Goal: Information Seeking & Learning: Learn about a topic

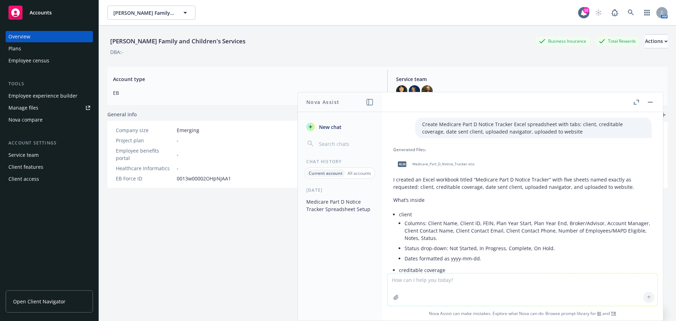
scroll to position [844, 0]
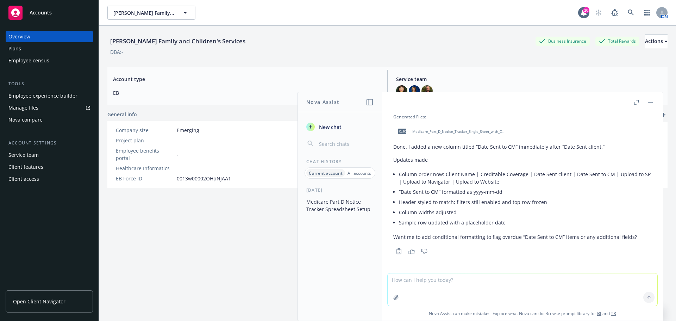
click at [47, 94] on div "Employee experience builder" at bounding box center [42, 95] width 69 height 11
click at [389, 281] on textarea at bounding box center [523, 289] width 270 height 32
paste textarea "I am so sorry for your loss. Hopefully, this is helpful information and helps t…"
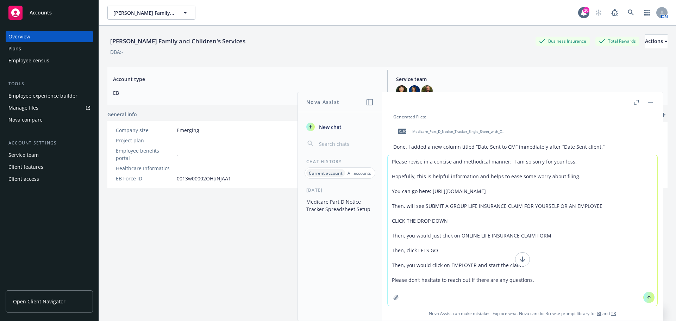
type textarea "Please revise in a concise and methodical manner: I am so sorry for your loss. …"
click at [647, 297] on icon at bounding box center [649, 297] width 5 height 5
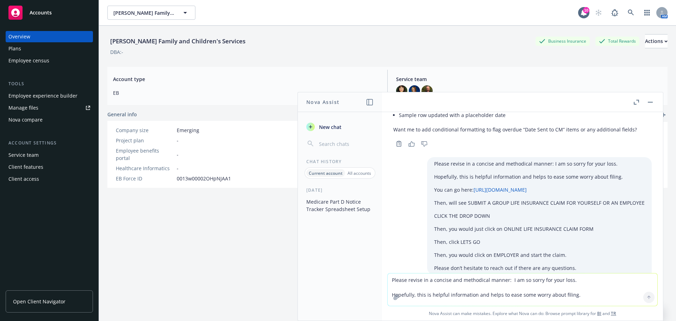
scroll to position [1110, 0]
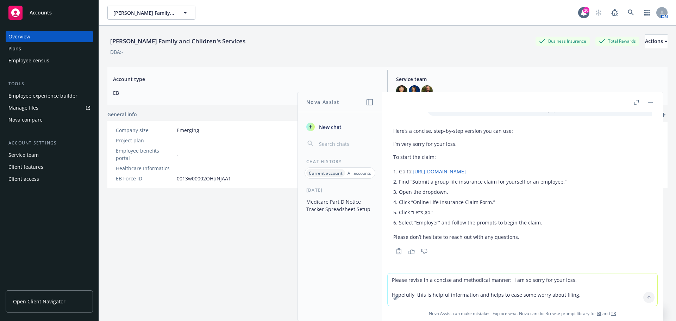
click at [390, 142] on div "Here’s a concise, step-by-step version you can use: I’m very sorry for your los…" at bounding box center [523, 190] width 270 height 132
click at [394, 142] on p "I’m very sorry for your loss." at bounding box center [480, 143] width 173 height 7
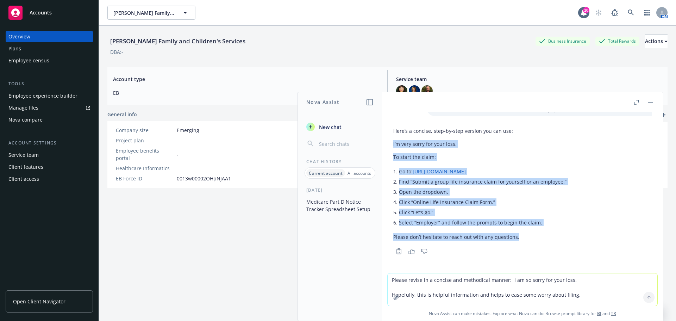
drag, startPoint x: 394, startPoint y: 144, endPoint x: 524, endPoint y: 240, distance: 161.7
click at [524, 240] on div "Here’s a concise, step-by-step version you can use: I’m very sorry for your los…" at bounding box center [480, 183] width 173 height 119
copy div "I’m very sorry for your loss. To start the claim: Go to: https://www.principal.…"
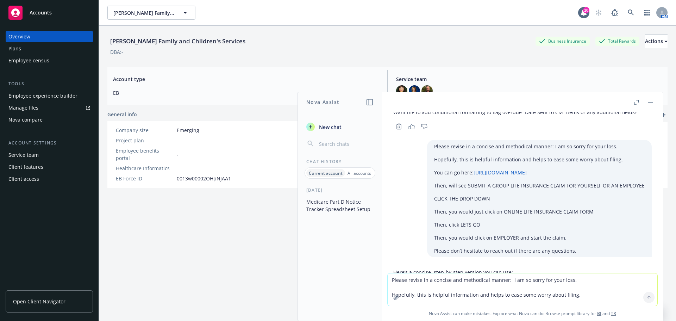
scroll to position [969, 0]
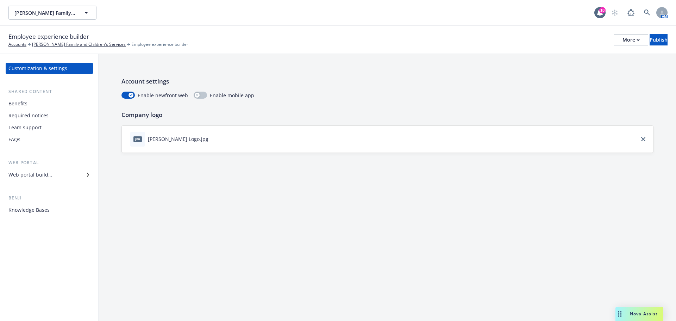
click at [18, 104] on div "Benefits" at bounding box center [17, 103] width 19 height 11
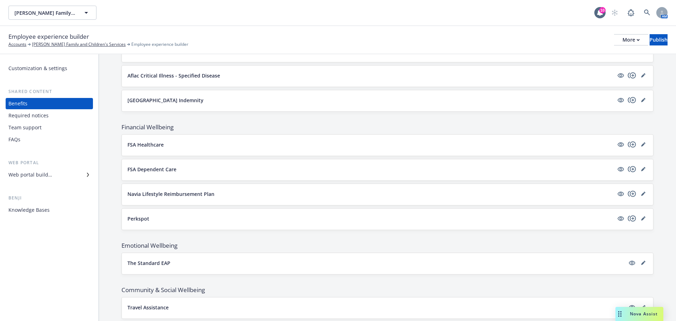
scroll to position [557, 0]
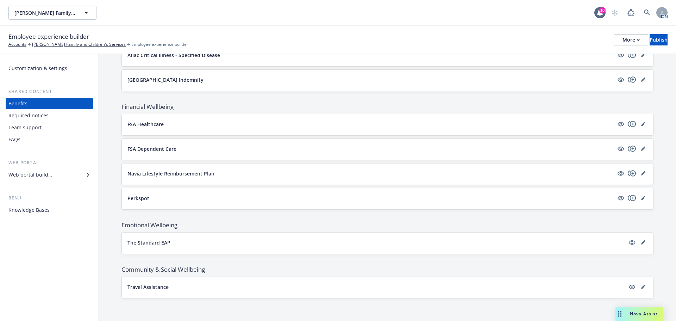
click at [148, 123] on p "FSA Healthcare" at bounding box center [146, 123] width 36 height 7
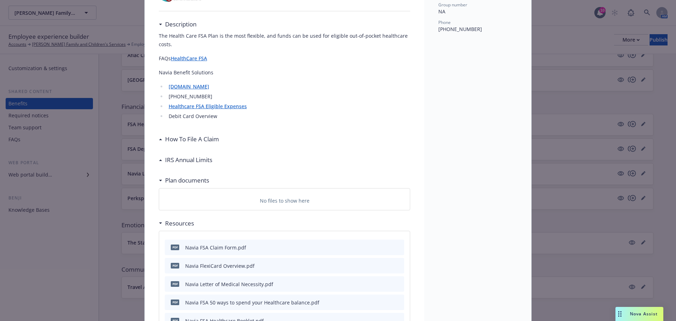
scroll to position [142, 0]
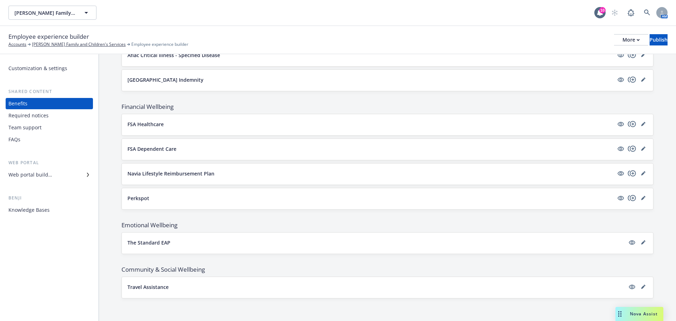
click at [153, 150] on p "FSA Dependent Care" at bounding box center [152, 148] width 49 height 7
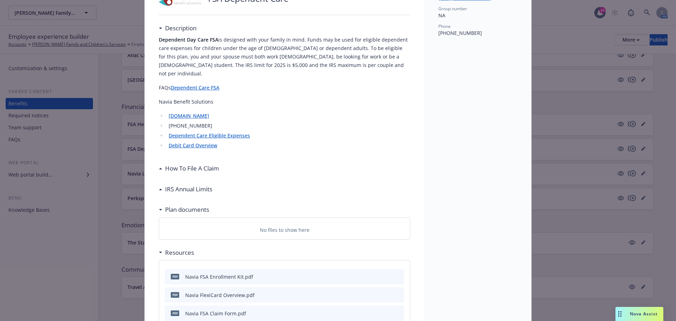
scroll to position [110, 0]
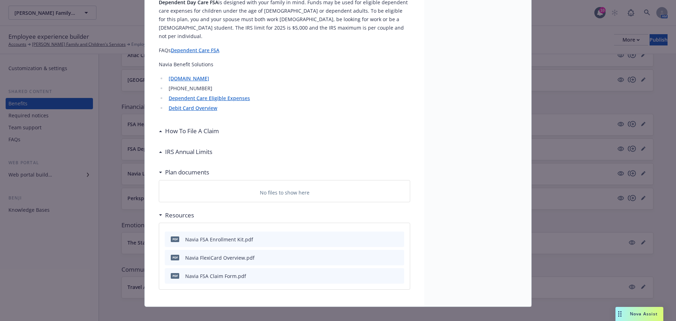
click at [225, 254] on div "Navia FlexiCard Overview.pdf" at bounding box center [219, 257] width 69 height 7
click at [397, 255] on icon "preview file" at bounding box center [398, 257] width 6 height 5
